Goal: Information Seeking & Learning: Find specific fact

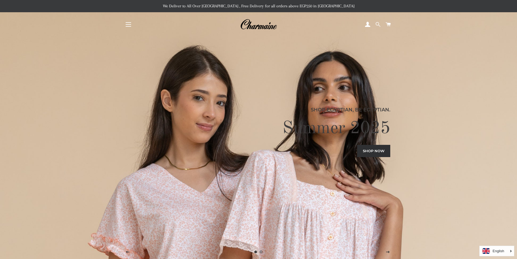
click at [380, 21] on span at bounding box center [378, 24] width 5 height 8
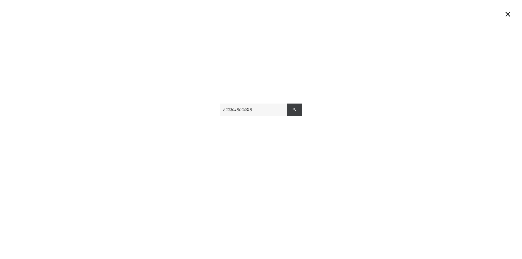
type input "6222048024518"
click at [290, 110] on button "Search" at bounding box center [294, 109] width 15 height 12
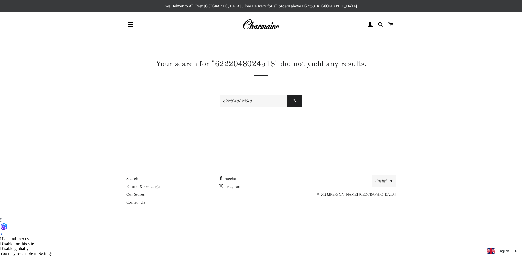
click at [240, 99] on input "6222048024518" at bounding box center [253, 101] width 67 height 12
paste input "1000112294444"
click at [285, 101] on input "1000112294444" at bounding box center [253, 101] width 67 height 12
type input "1000112294444"
click at [289, 101] on button "Search" at bounding box center [294, 101] width 15 height 12
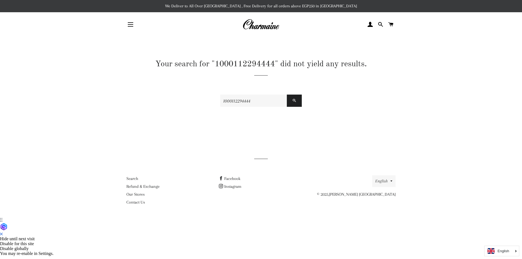
click at [281, 99] on input "1000112294444" at bounding box center [253, 101] width 67 height 12
paste input "[PERSON_NAME] Underwear For Women, Midi Brief"
type input "[PERSON_NAME] Underwear For Women, Midi Brief"
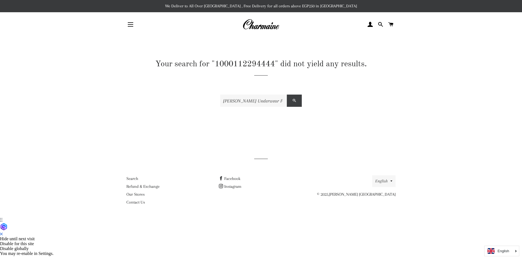
click at [294, 101] on span "submit" at bounding box center [294, 100] width 4 height 5
